Goal: Register for event/course

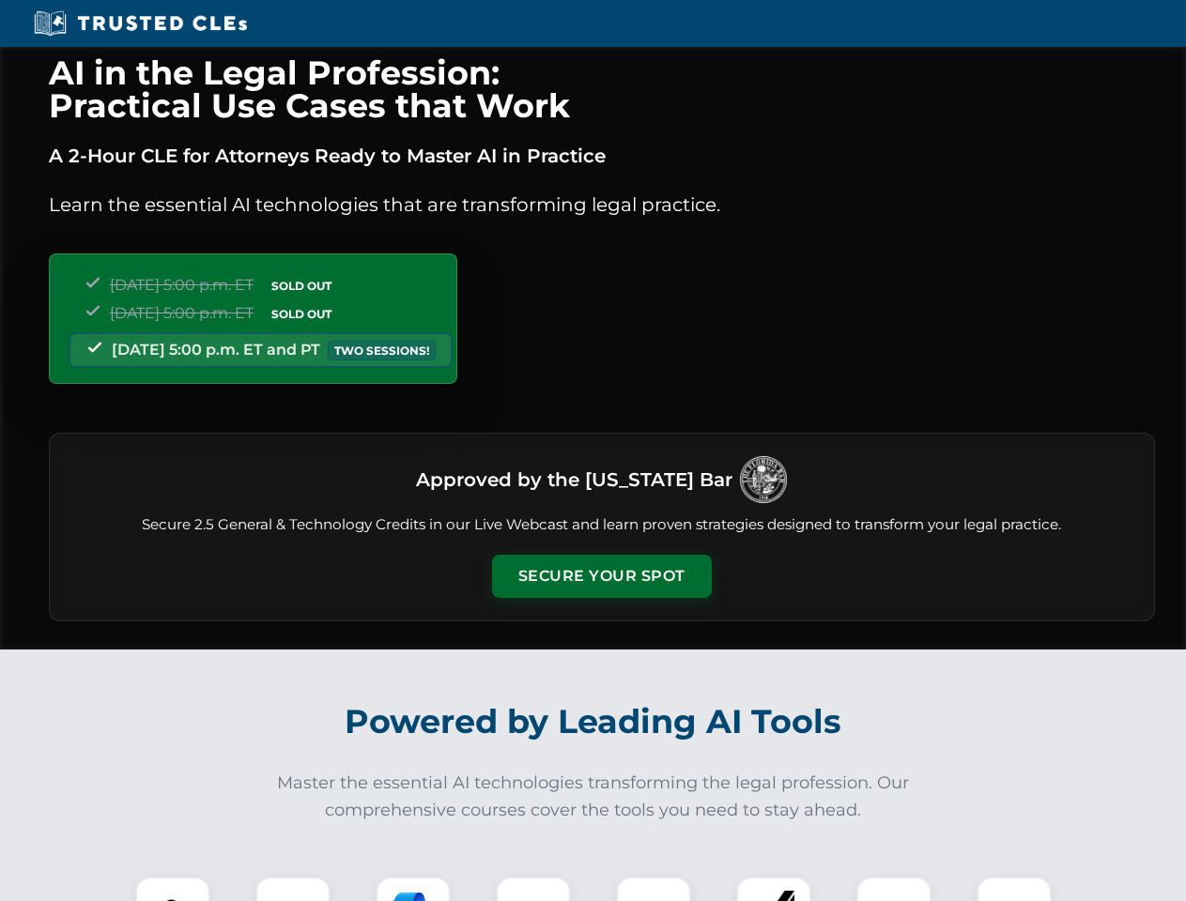
click at [601, 576] on button "Secure Your Spot" at bounding box center [602, 576] width 220 height 43
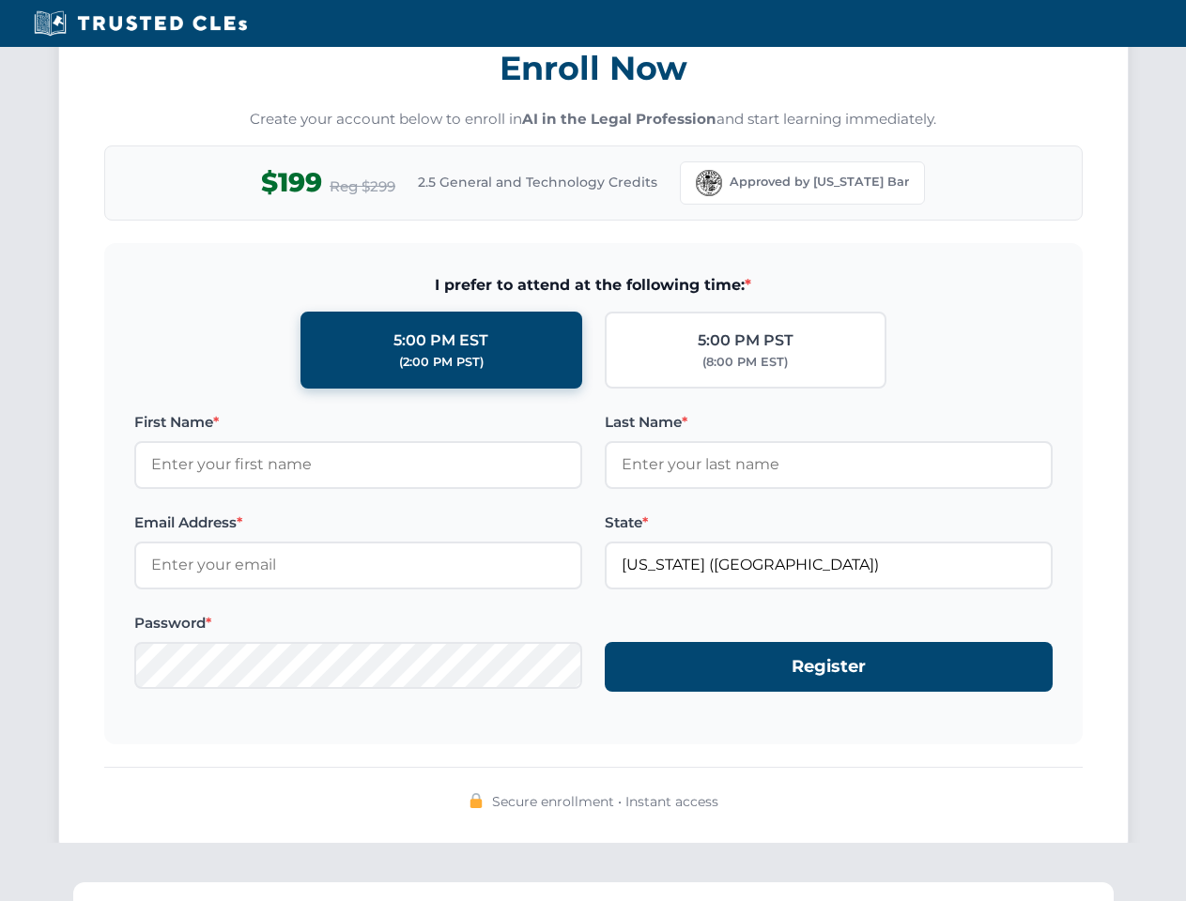
scroll to position [1843, 0]
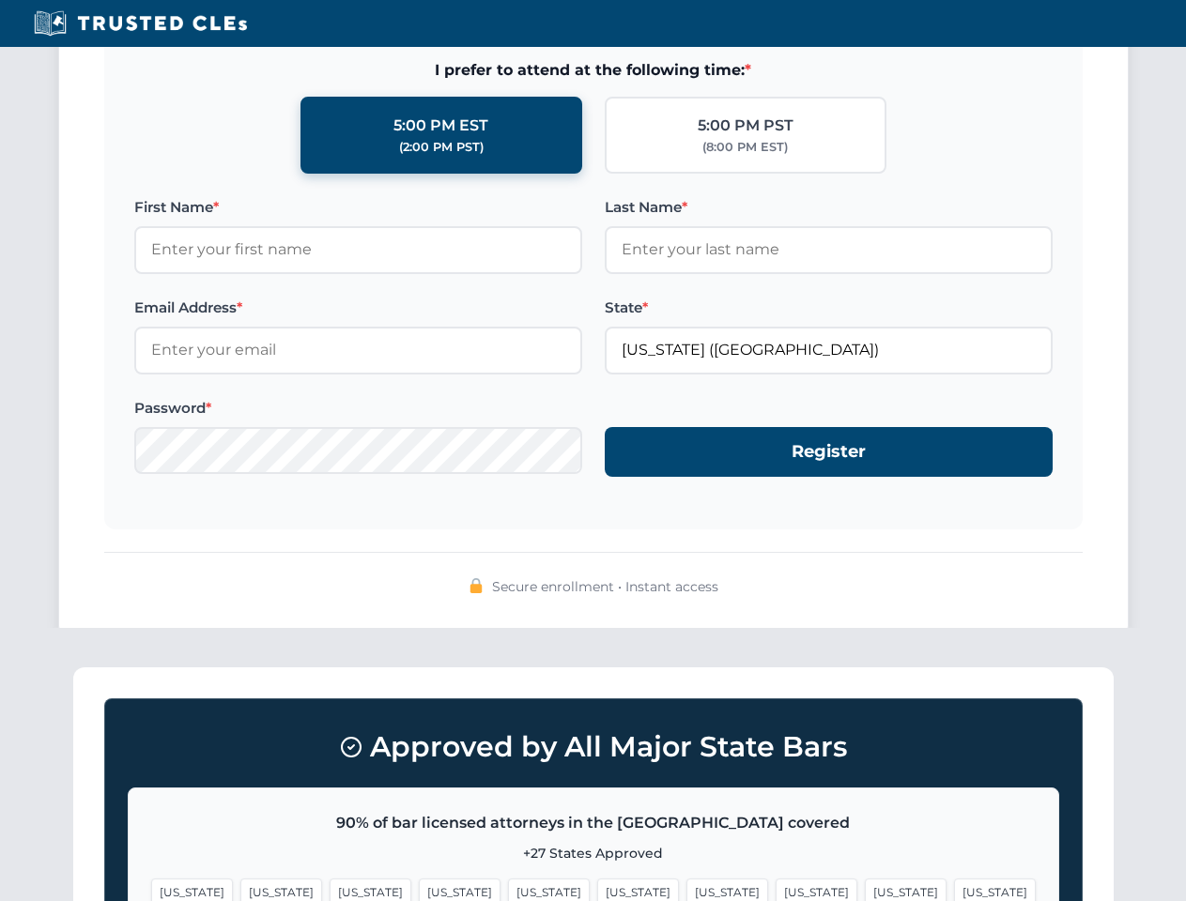
click at [865, 889] on span "[US_STATE]" at bounding box center [906, 892] width 82 height 27
